Goal: Task Accomplishment & Management: Manage account settings

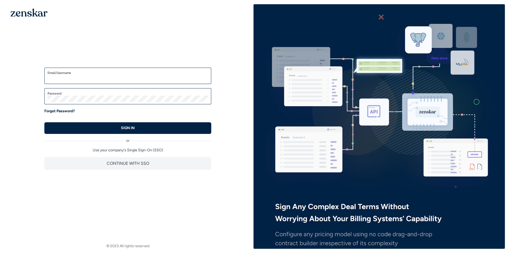
click at [151, 75] on input "Email/Username" at bounding box center [128, 78] width 161 height 6
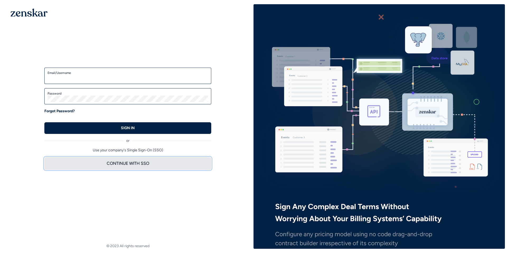
click at [139, 162] on button "CONTINUE WITH SSO" at bounding box center [127, 163] width 167 height 13
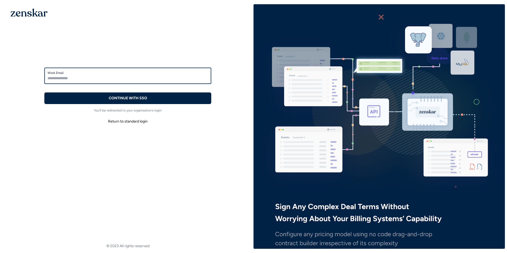
click at [141, 77] on input "Work Email" at bounding box center [128, 78] width 161 height 6
type input "**********"
click at [44, 92] on button "CONTINUE WITH SSO" at bounding box center [127, 98] width 167 height 12
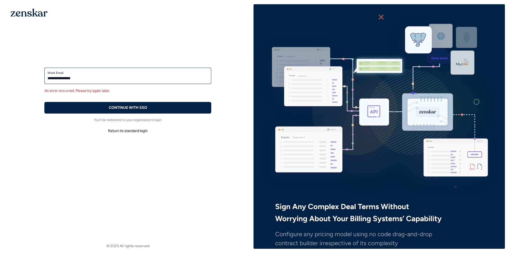
click at [130, 130] on button "Return to standard login" at bounding box center [127, 131] width 167 height 10
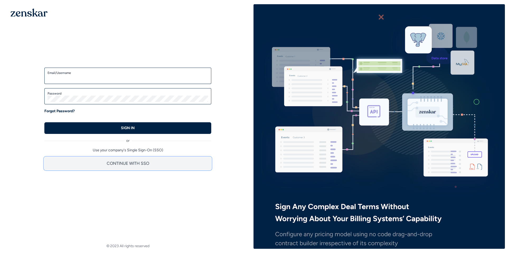
click at [121, 162] on button "CONTINUE WITH SSO" at bounding box center [127, 163] width 167 height 13
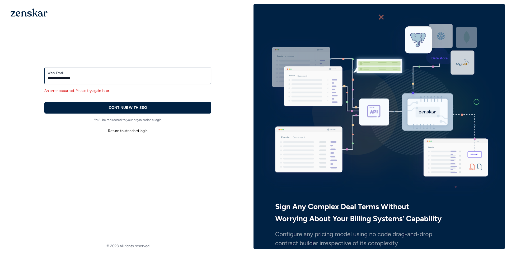
click at [124, 129] on button "Return to standard login" at bounding box center [127, 131] width 167 height 10
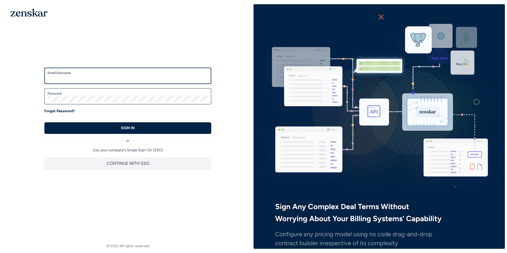
click at [114, 77] on input "Email/Username" at bounding box center [128, 78] width 161 height 6
type input "**********"
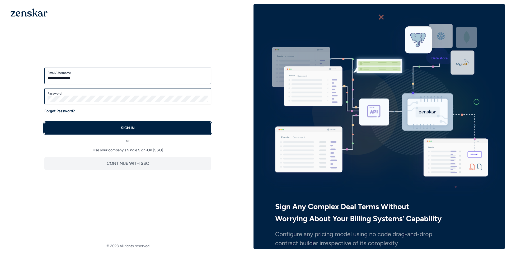
click at [170, 130] on button "SIGN IN" at bounding box center [127, 128] width 167 height 12
